Goal: Task Accomplishment & Management: Use online tool/utility

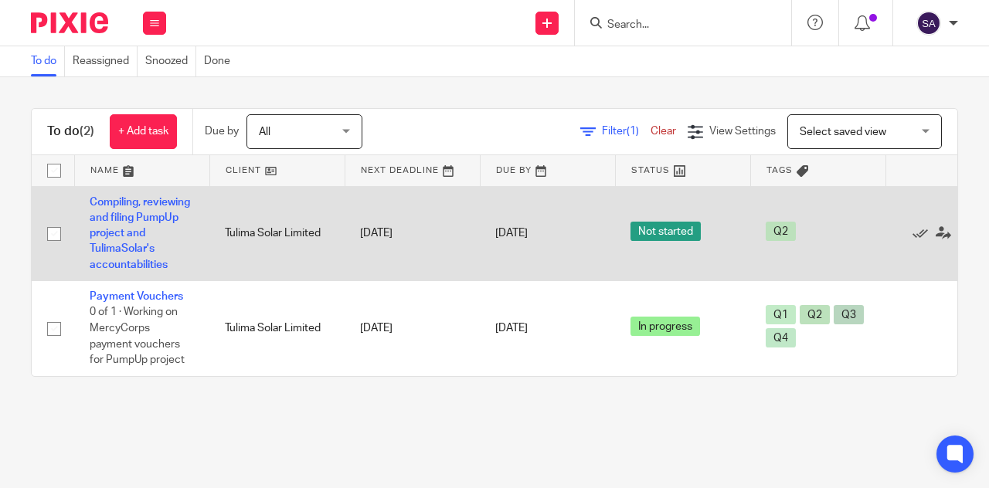
click at [655, 232] on span "Not started" at bounding box center [666, 231] width 70 height 19
click at [128, 200] on link "Compiling, reviewing and filing PumpUp project and TulimaSolar's accountabiliti…" at bounding box center [140, 233] width 100 height 73
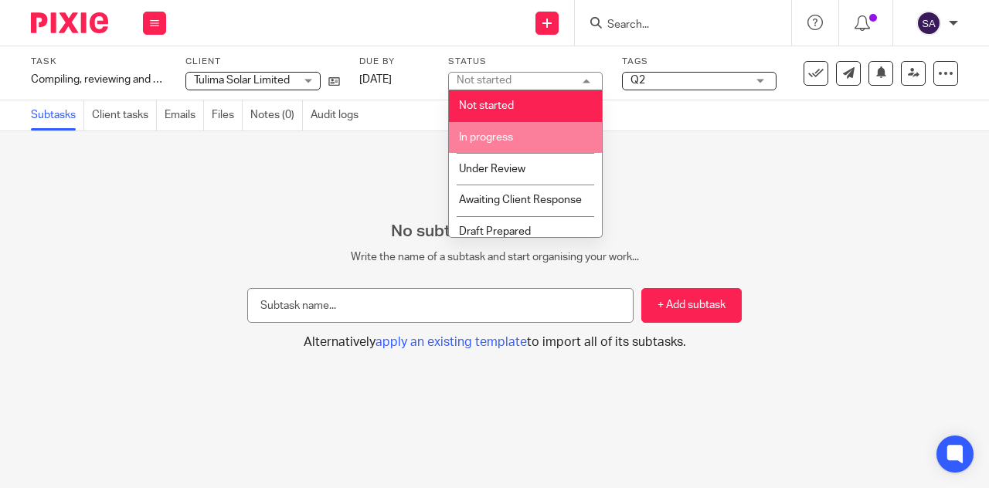
click at [524, 141] on li "In progress" at bounding box center [525, 138] width 153 height 32
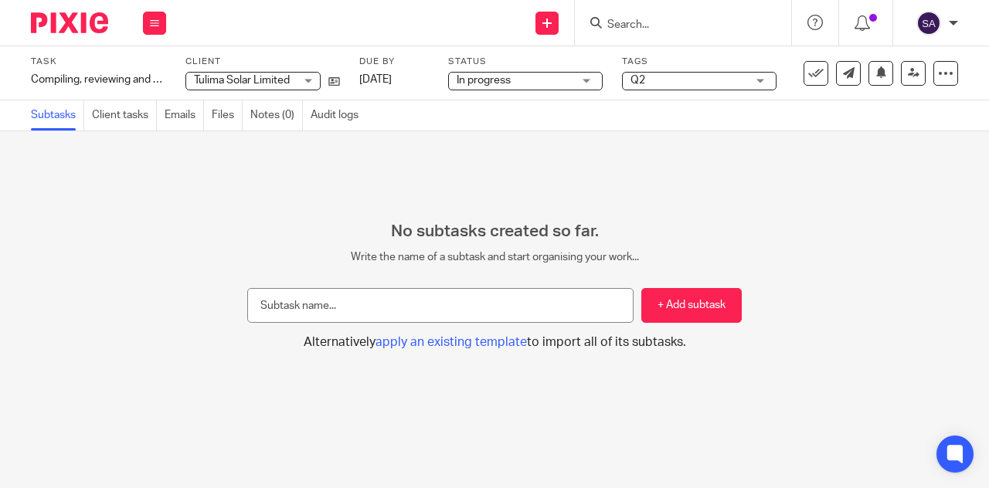
click at [104, 21] on img at bounding box center [69, 22] width 77 height 21
